Goal: Transaction & Acquisition: Purchase product/service

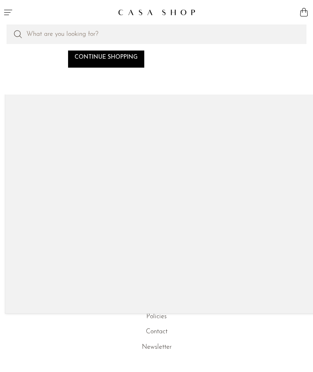
scroll to position [3, 2]
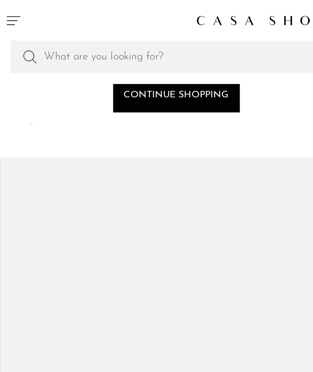
scroll to position [0, 11]
click at [106, 62] on link "Continue shopping" at bounding box center [106, 58] width 76 height 20
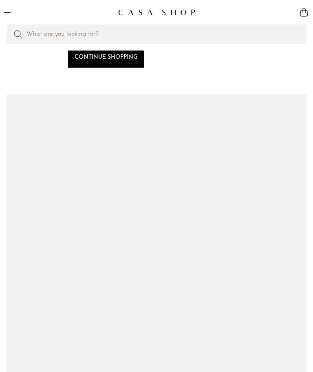
click at [120, 55] on link "Continue shopping" at bounding box center [106, 58] width 76 height 20
